Goal: Manage account settings

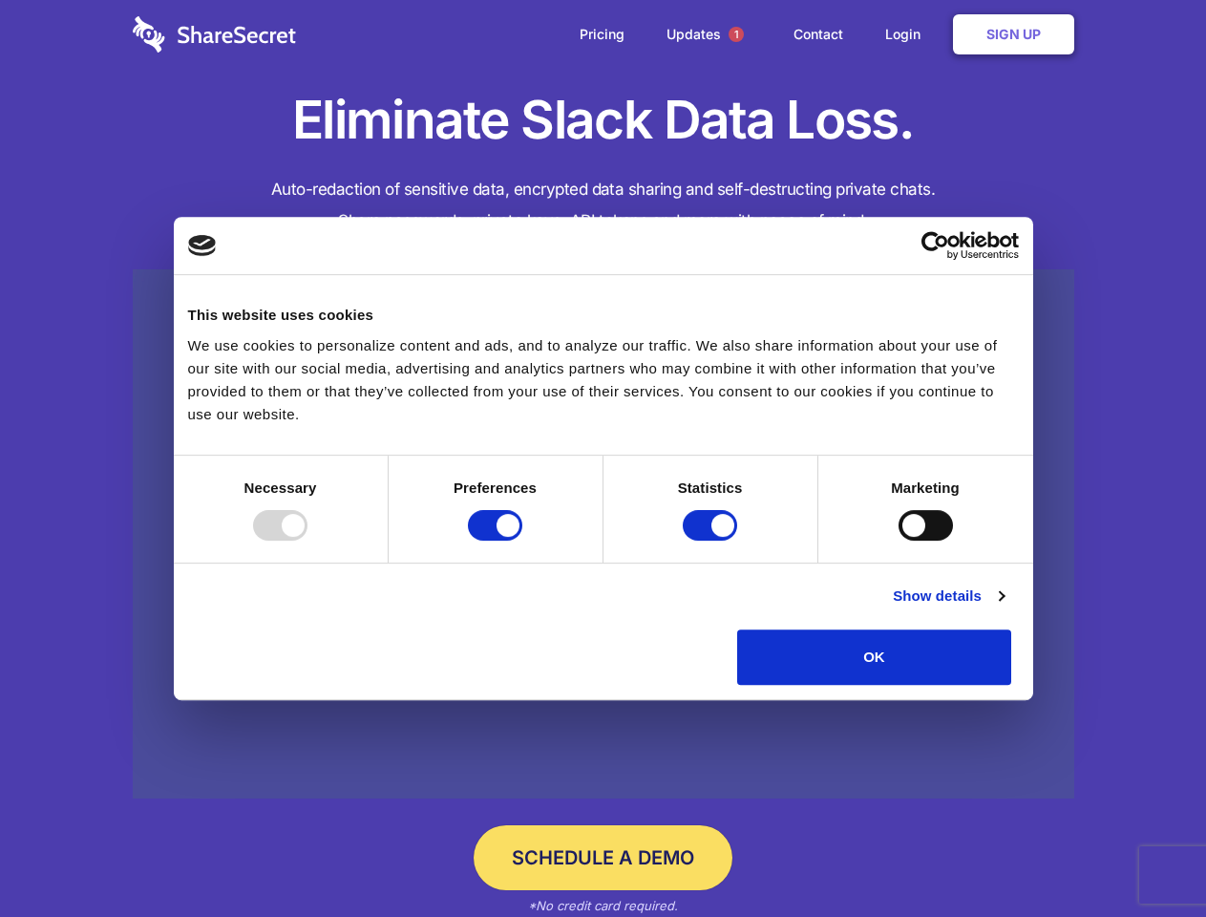
click at [308, 541] on div at bounding box center [280, 525] width 54 height 31
click at [522, 541] on input "Preferences" at bounding box center [495, 525] width 54 height 31
checkbox input "false"
click at [712, 541] on input "Statistics" at bounding box center [710, 525] width 54 height 31
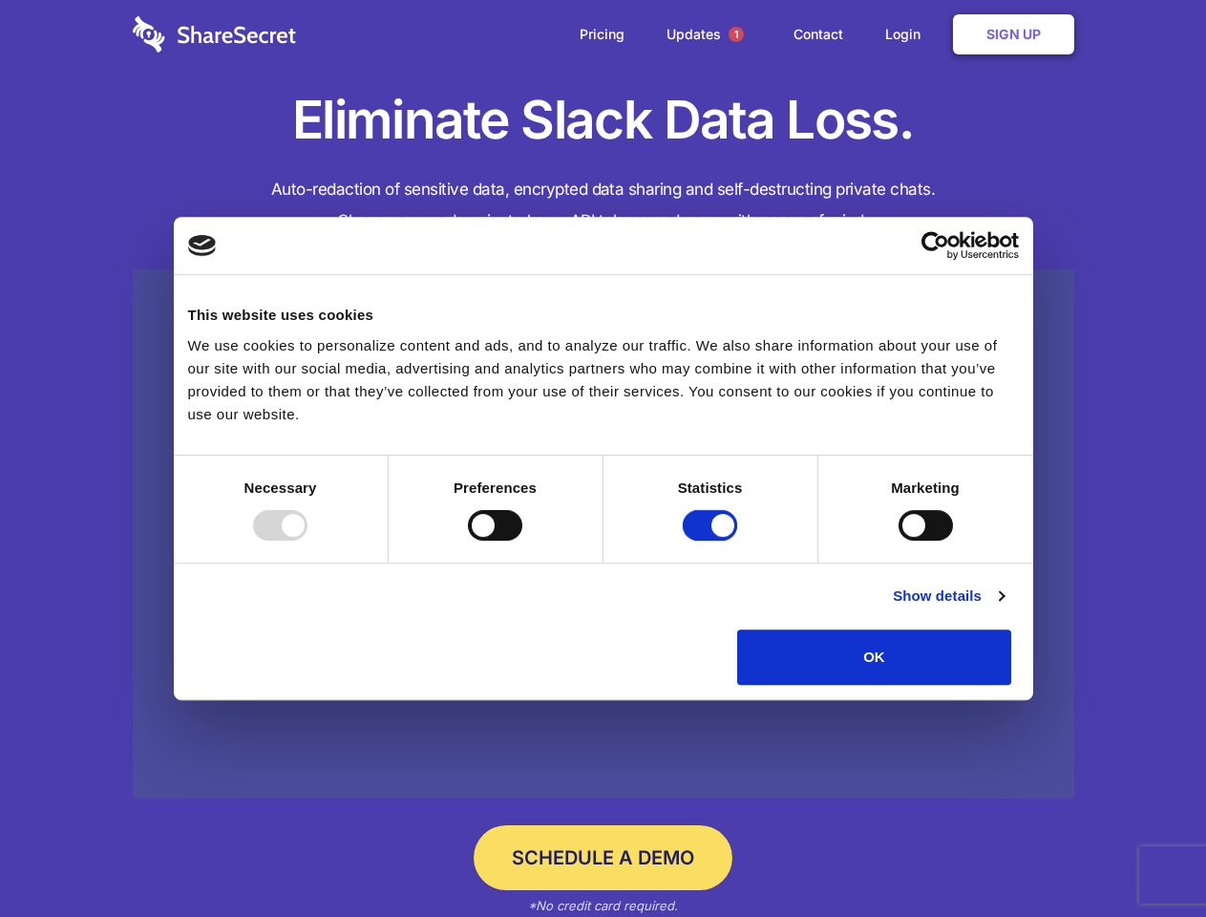
checkbox input "false"
click at [899, 541] on input "Marketing" at bounding box center [926, 525] width 54 height 31
checkbox input "true"
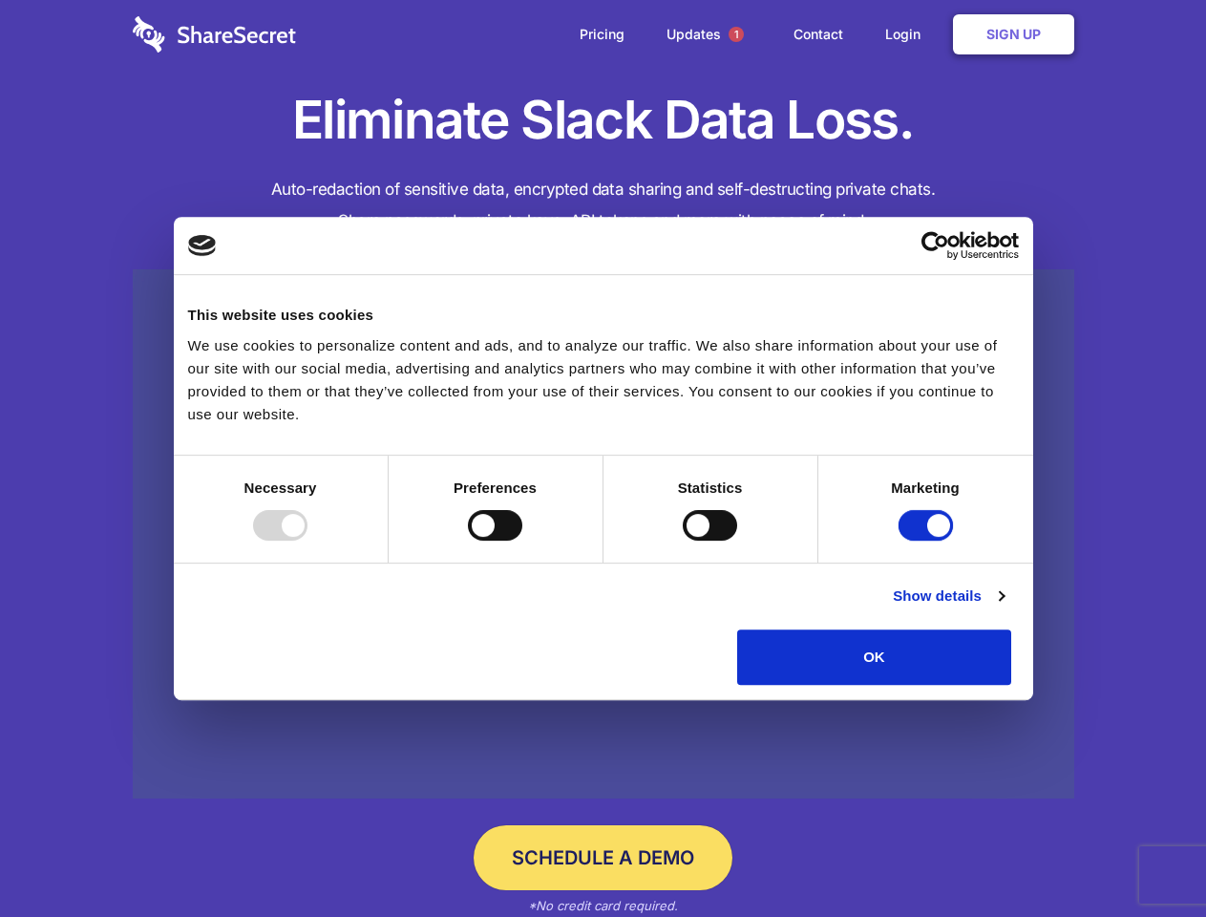
click at [1004, 607] on link "Show details" at bounding box center [948, 595] width 111 height 23
click at [0, 0] on li "Necessary 7 Necessary cookies help make a website usable by enabling basic func…" at bounding box center [0, 0] width 0 height 0
